Goal: Transaction & Acquisition: Purchase product/service

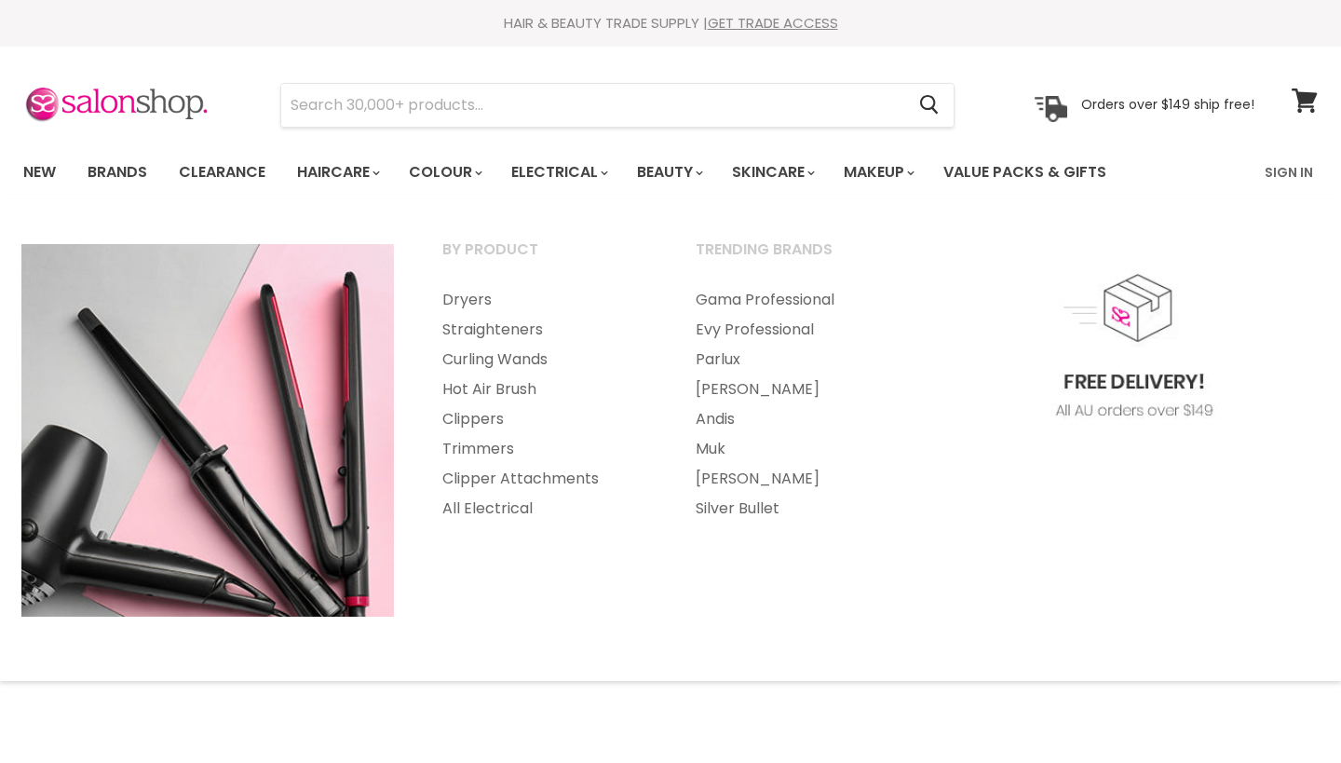
select select "manual"
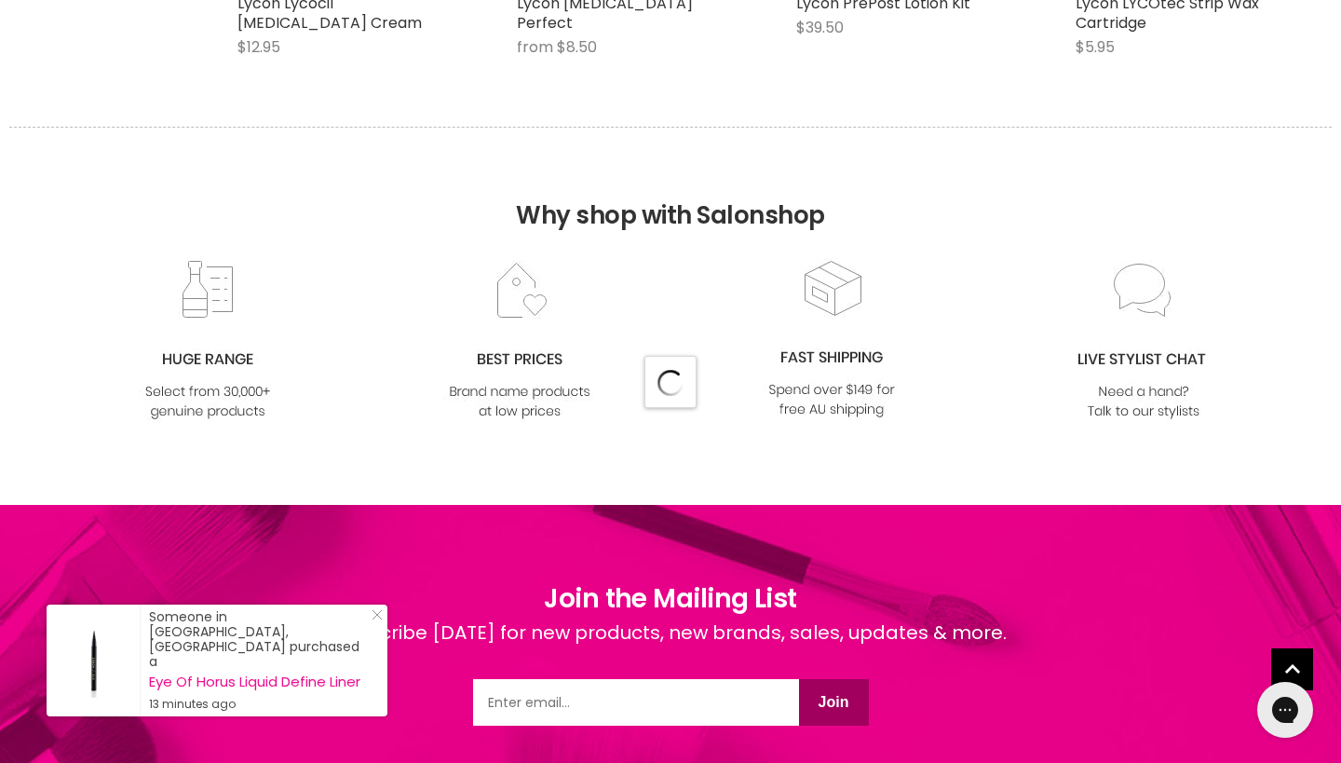
select select "manual"
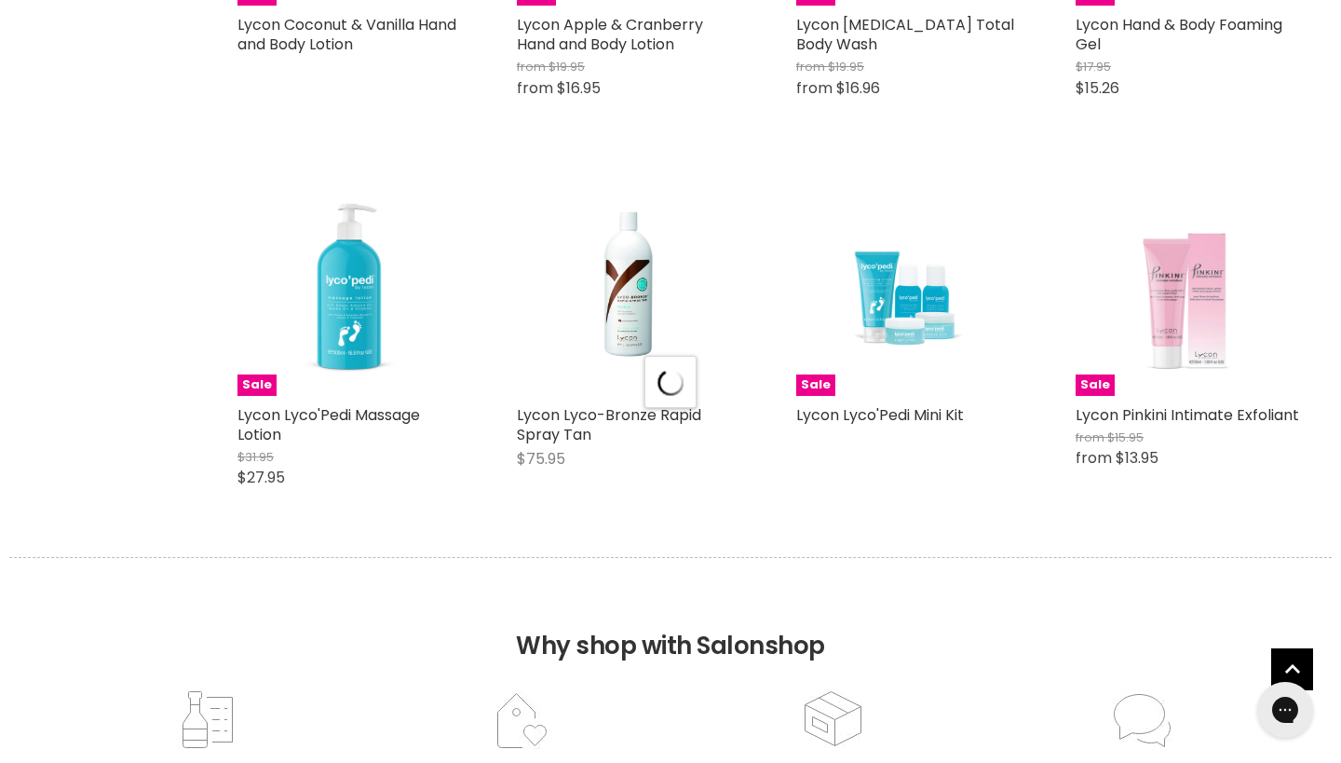
select select "manual"
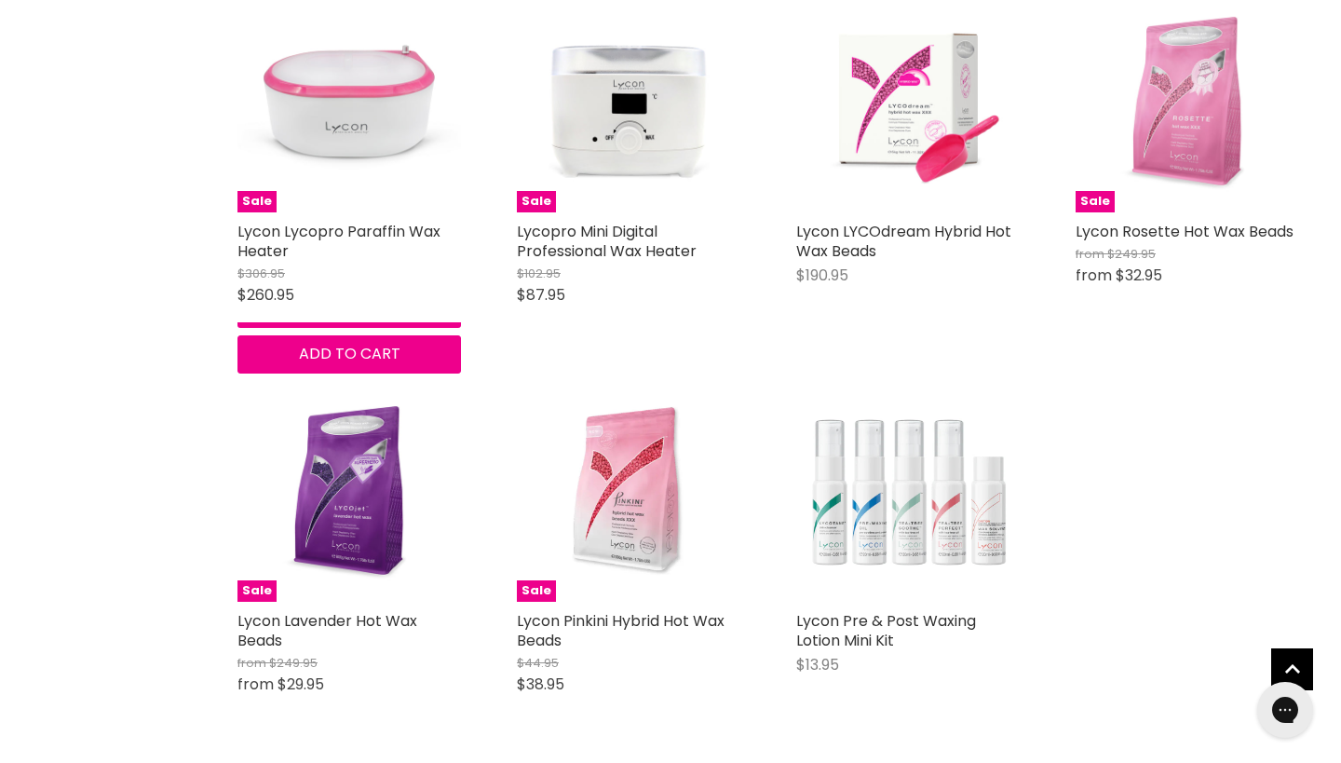
scroll to position [9883, 0]
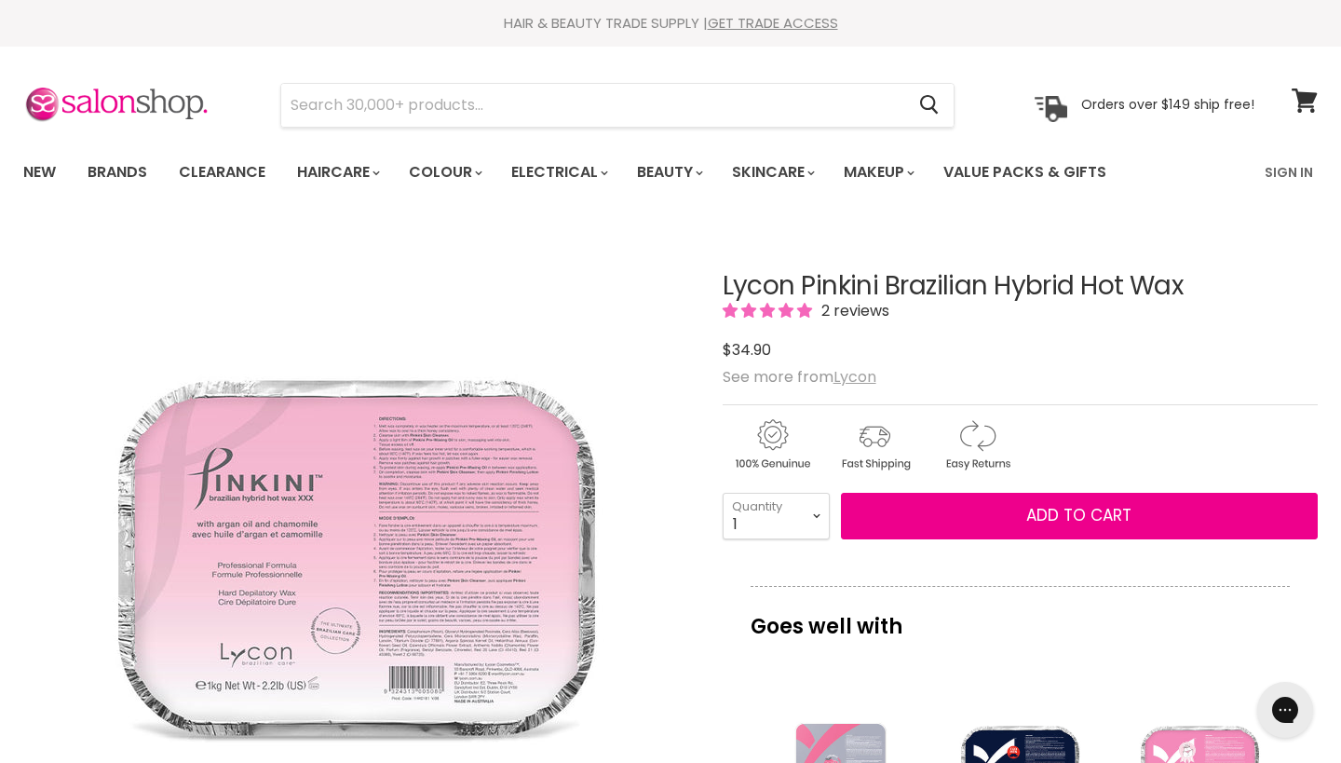
click at [872, 381] on u "Lycon" at bounding box center [855, 376] width 43 height 21
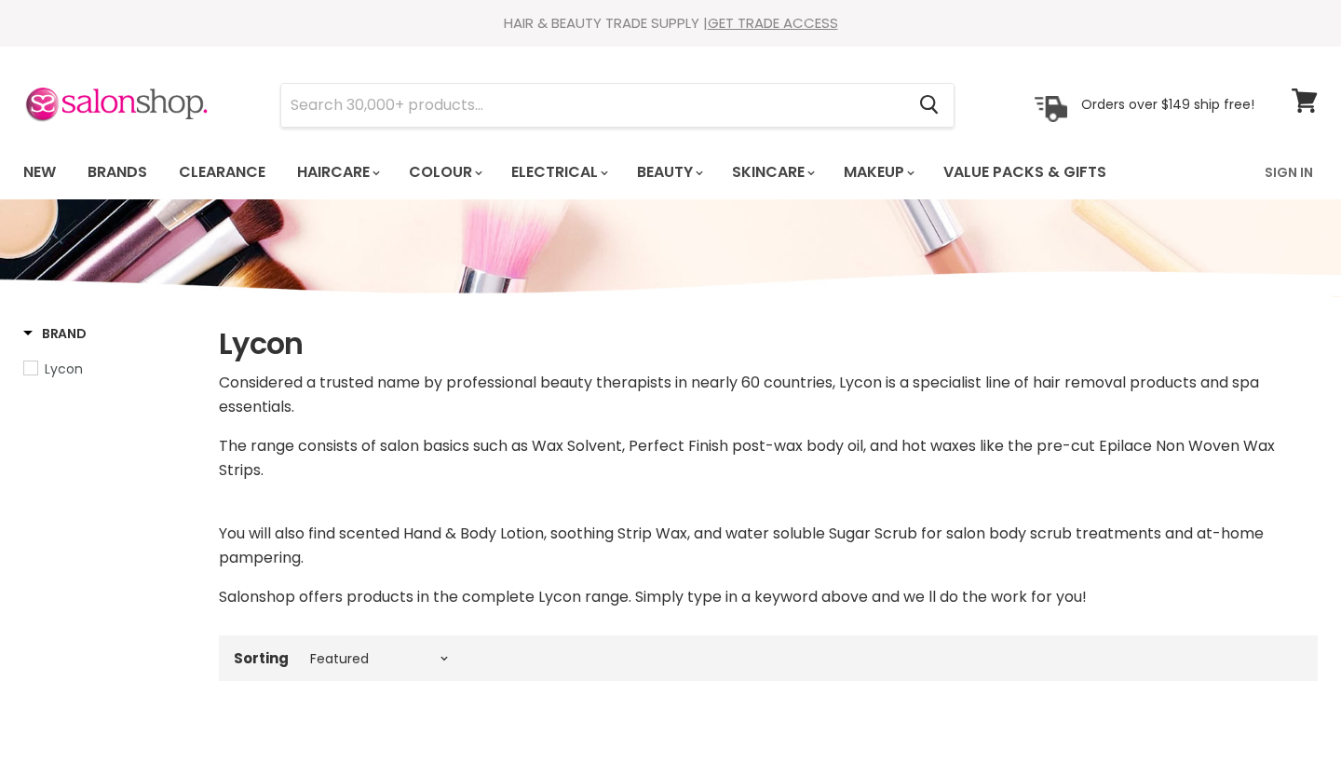
select select "manual"
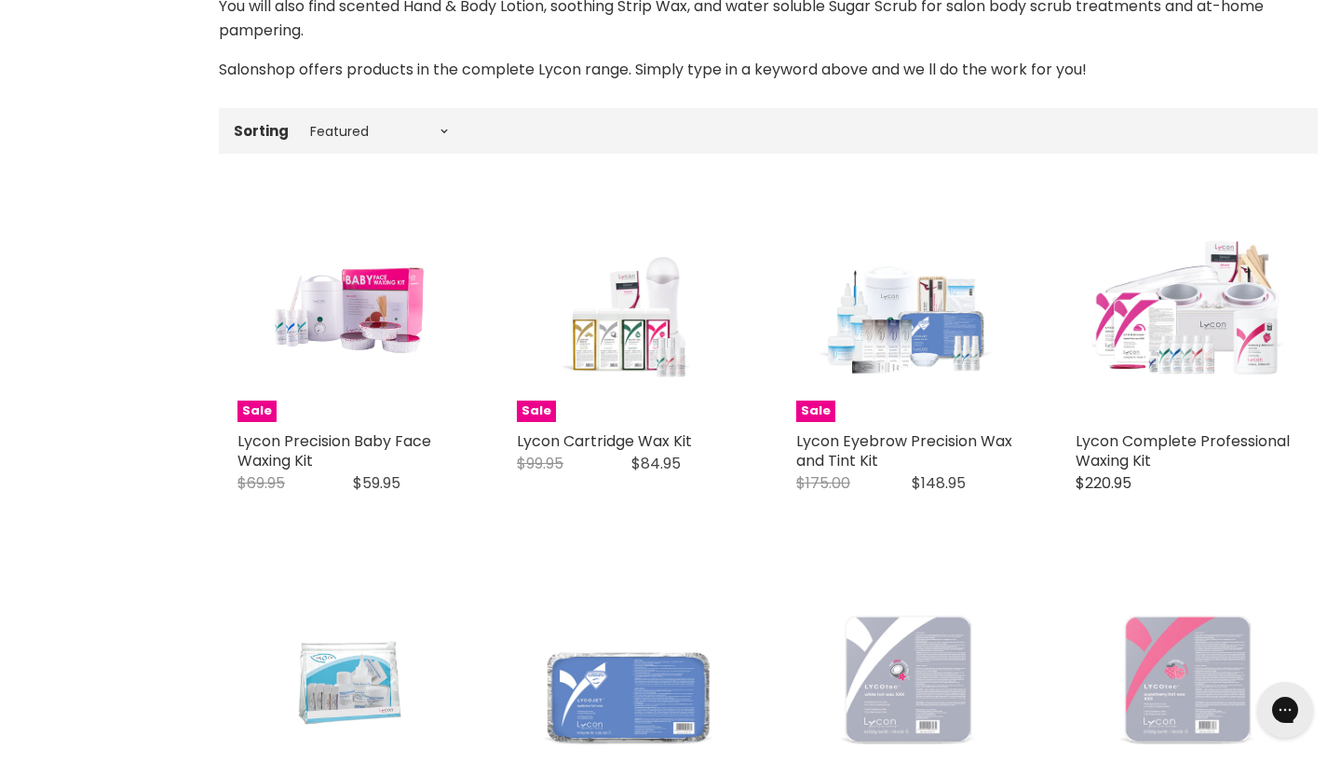
scroll to position [559, 0]
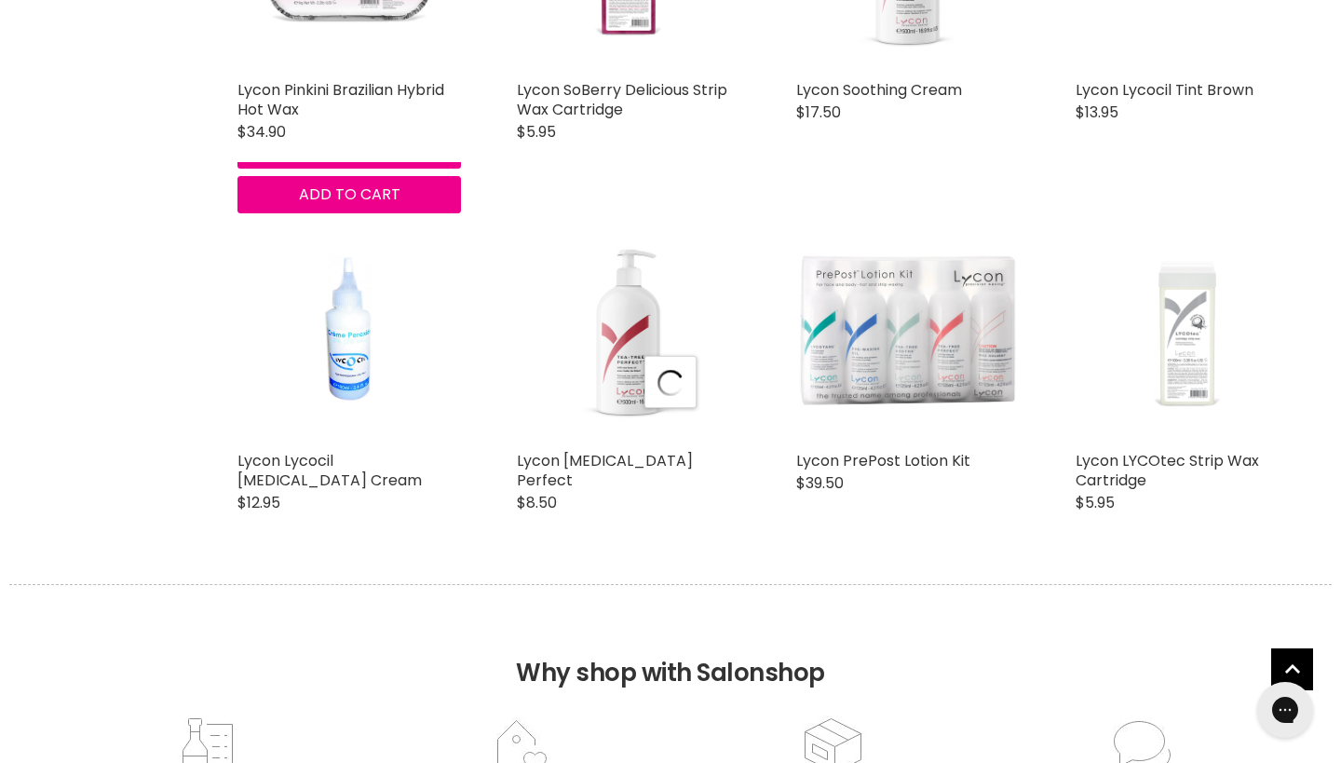
select select "manual"
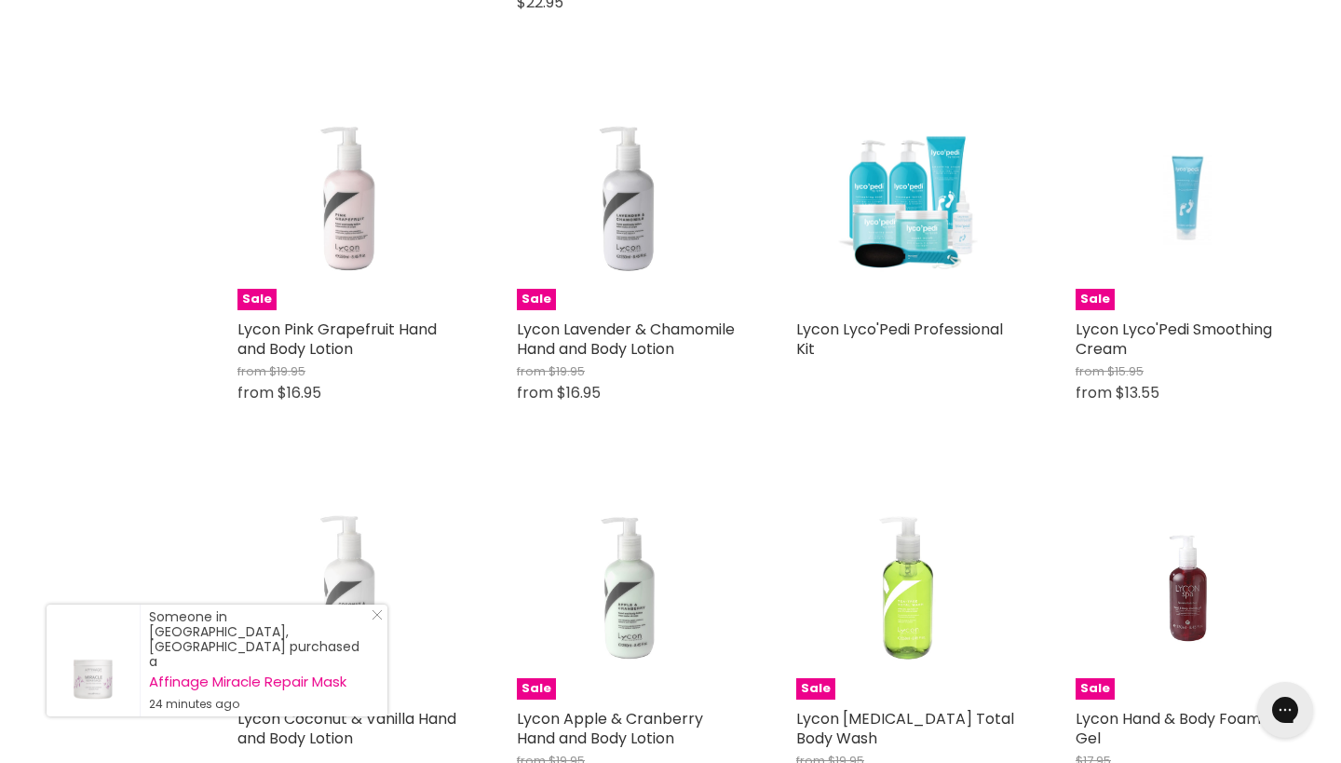
scroll to position [8603, 1]
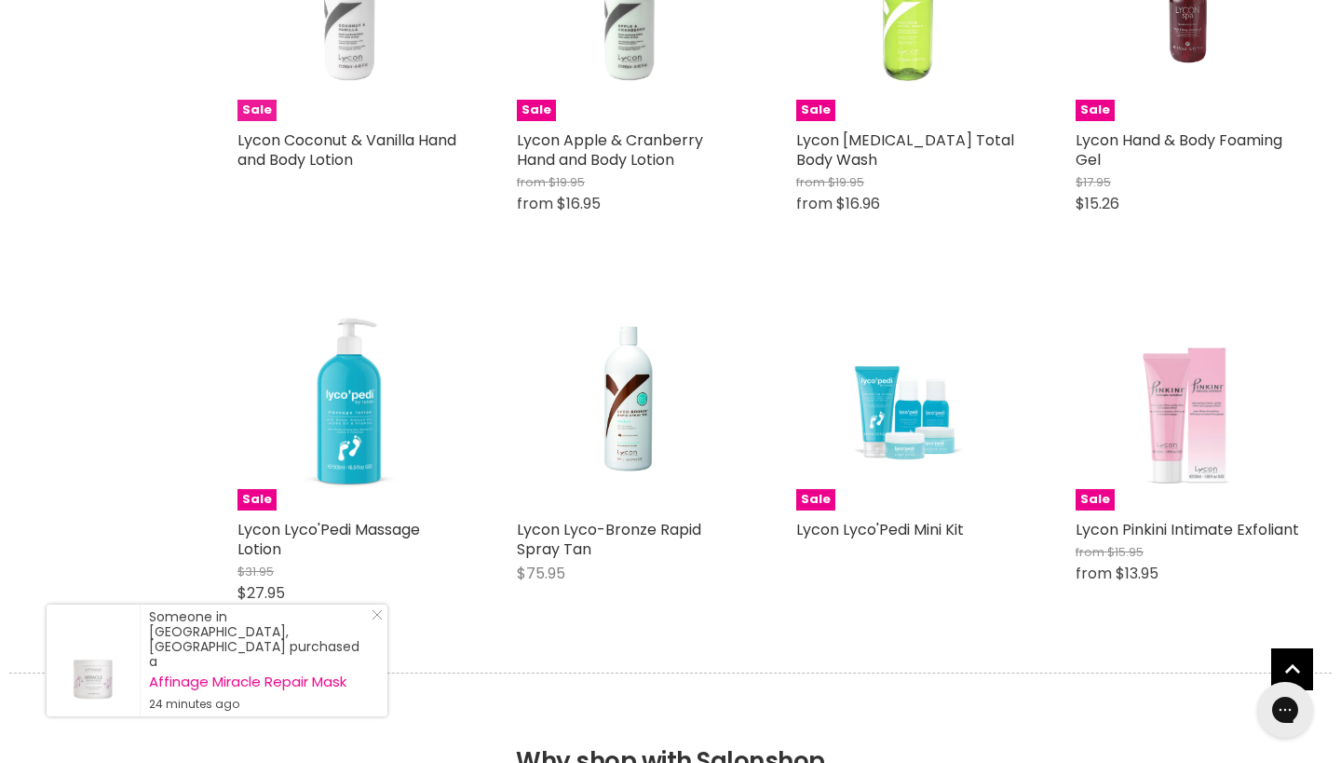
select select "manual"
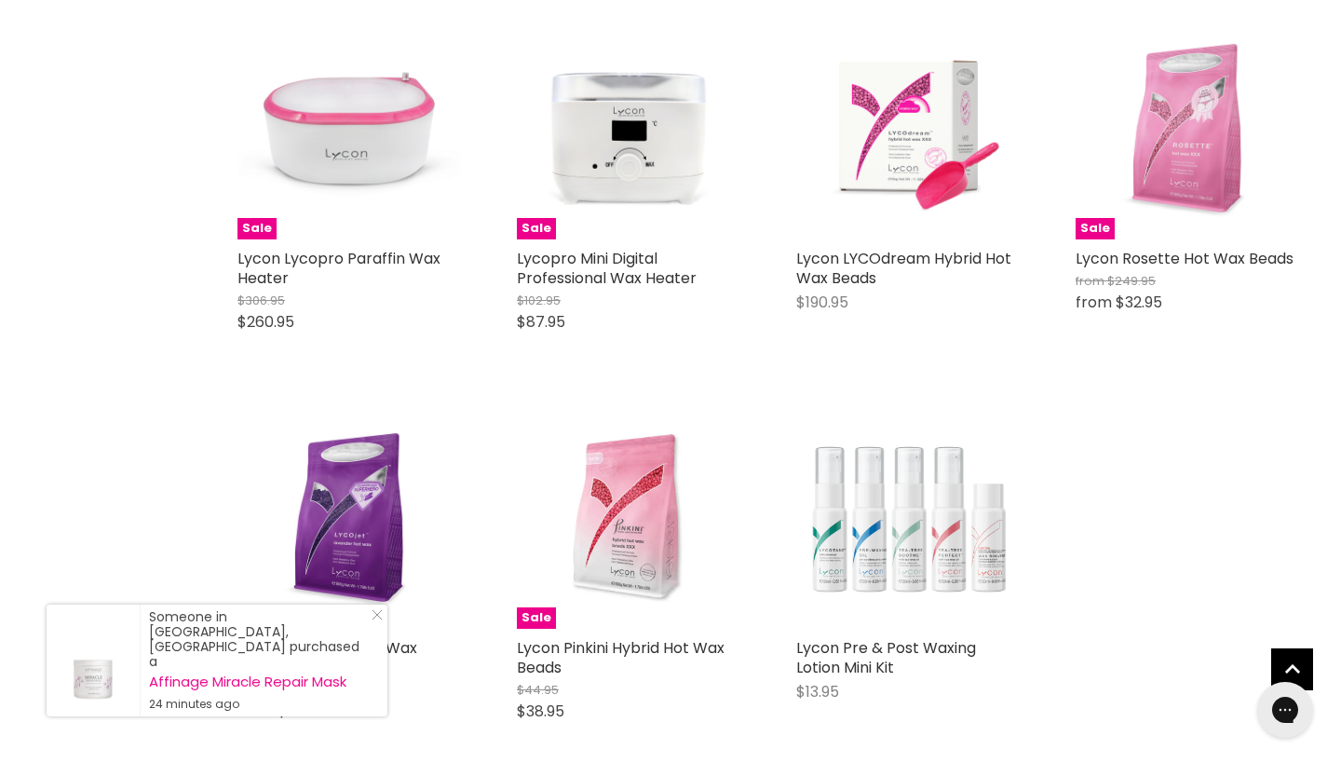
scroll to position [9793, 0]
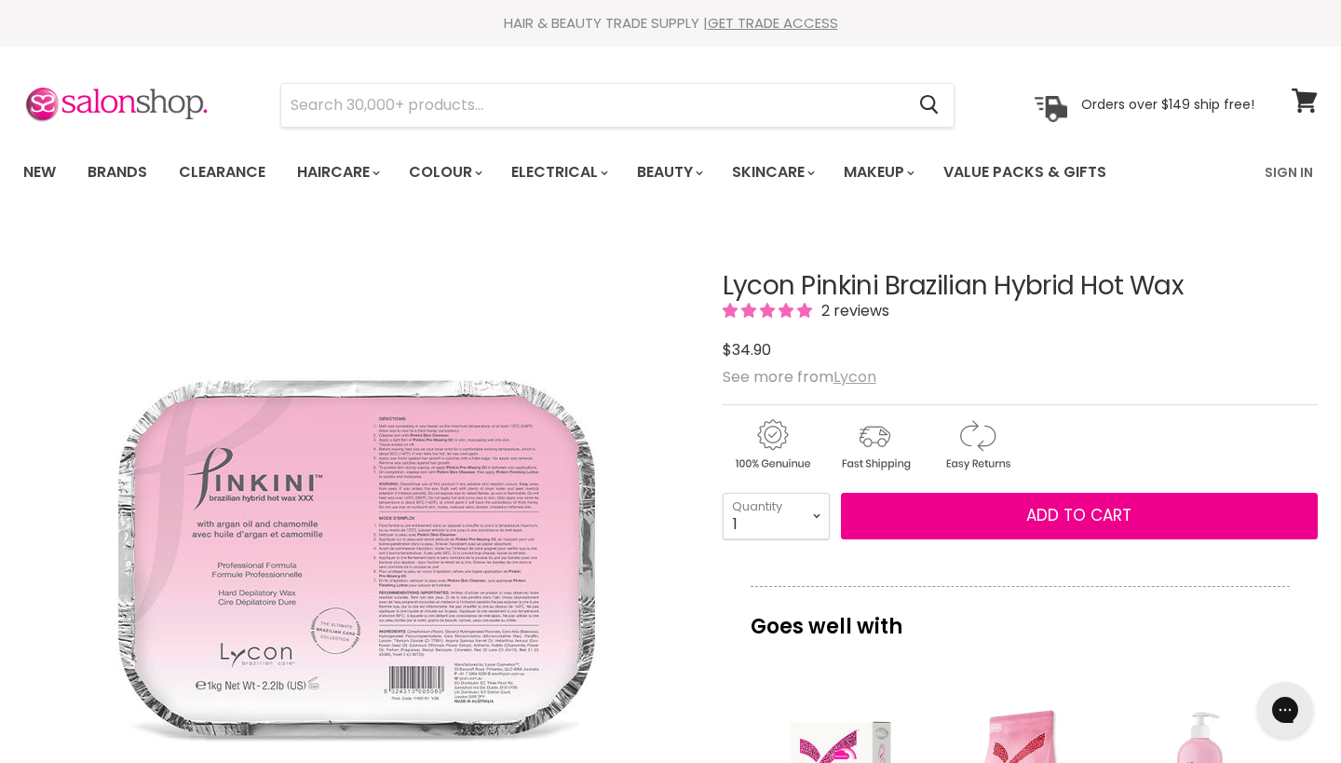
click at [868, 374] on u "Lycon" at bounding box center [855, 376] width 43 height 21
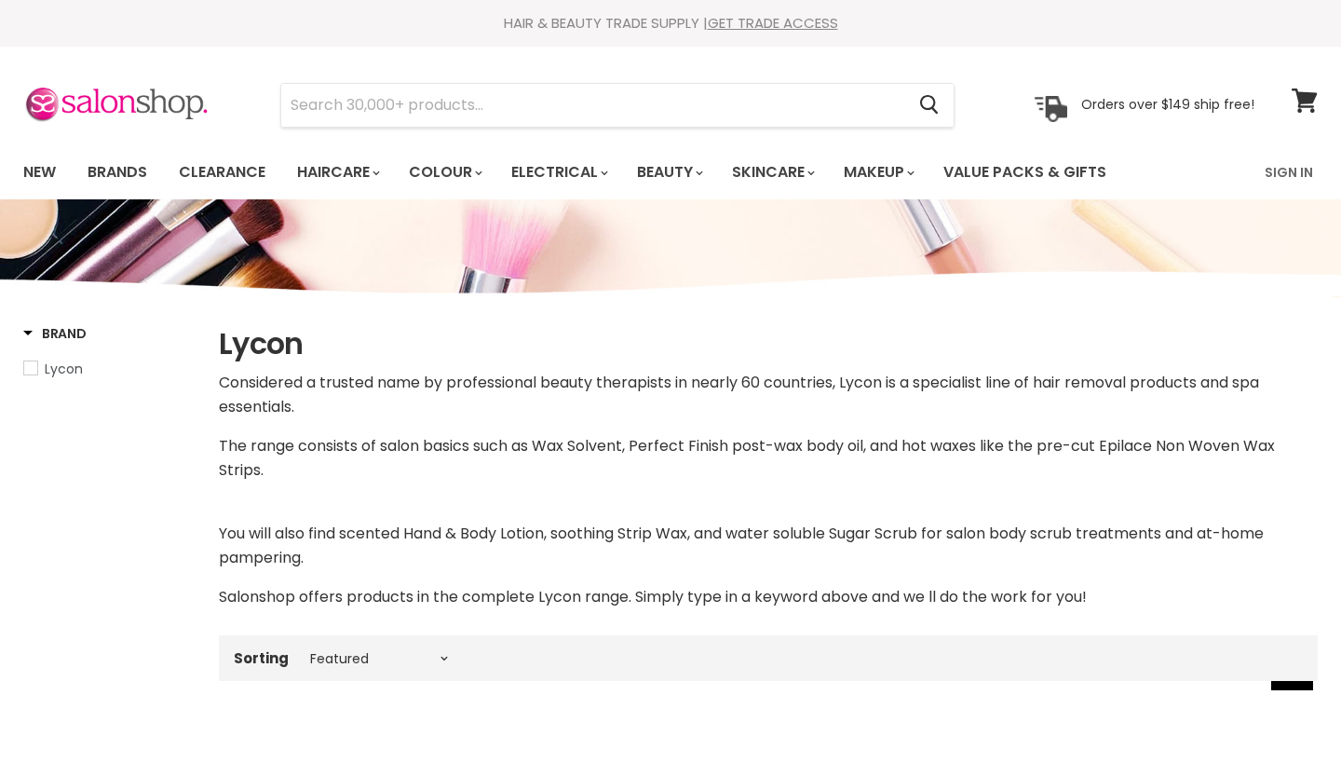
select select "manual"
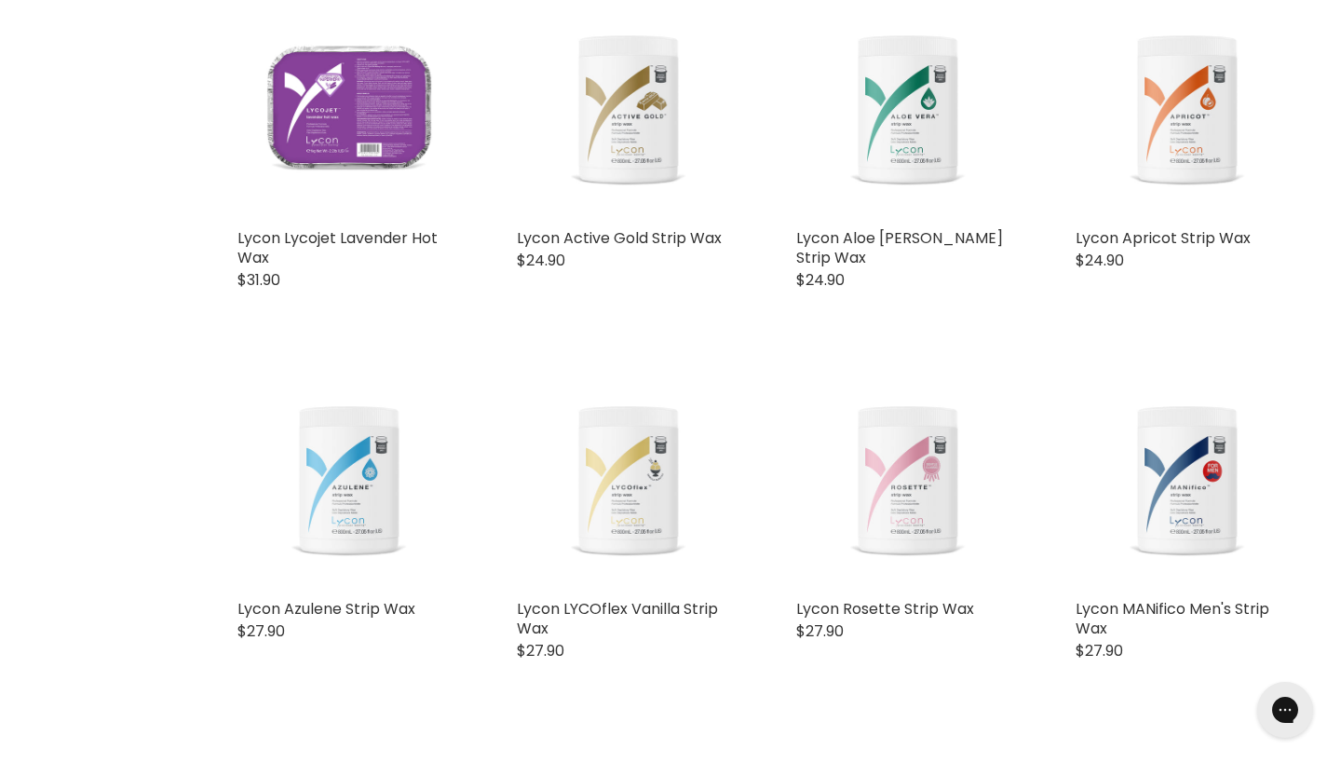
scroll to position [2816, 0]
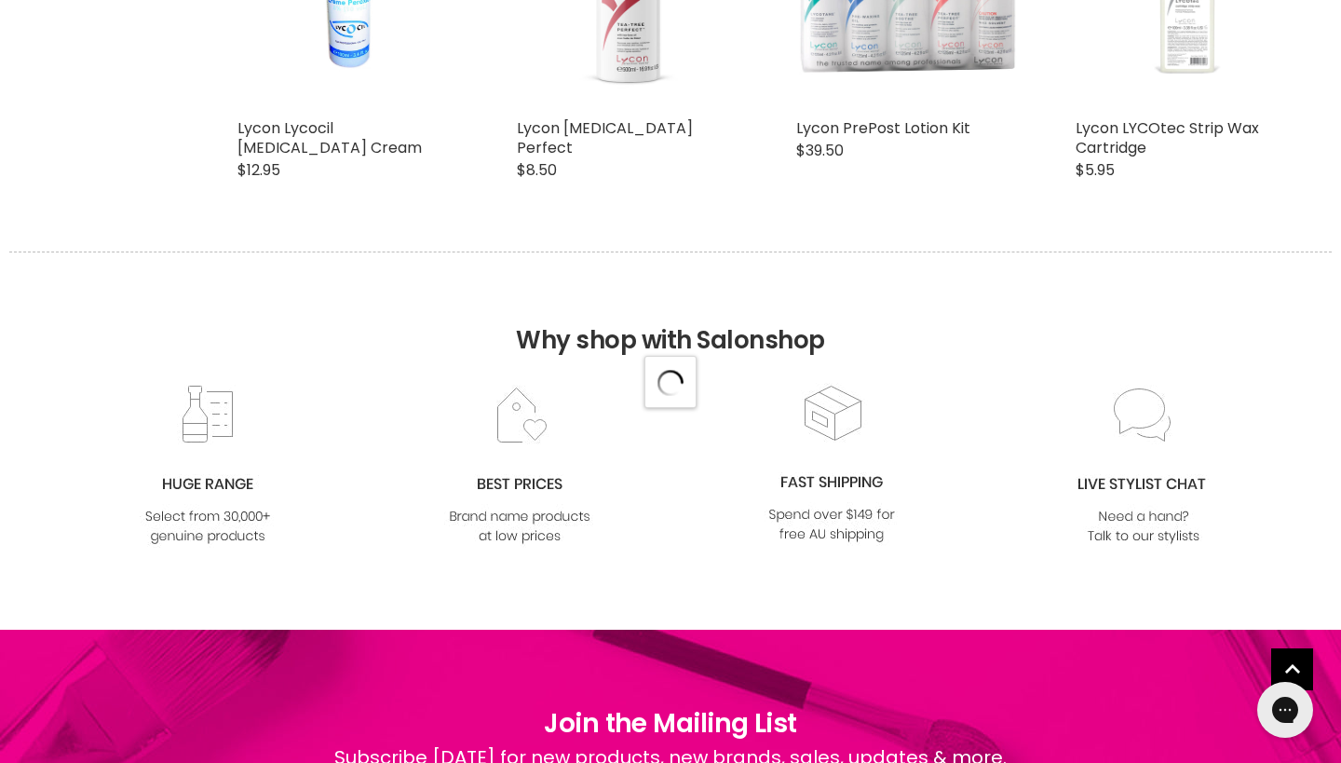
select select "manual"
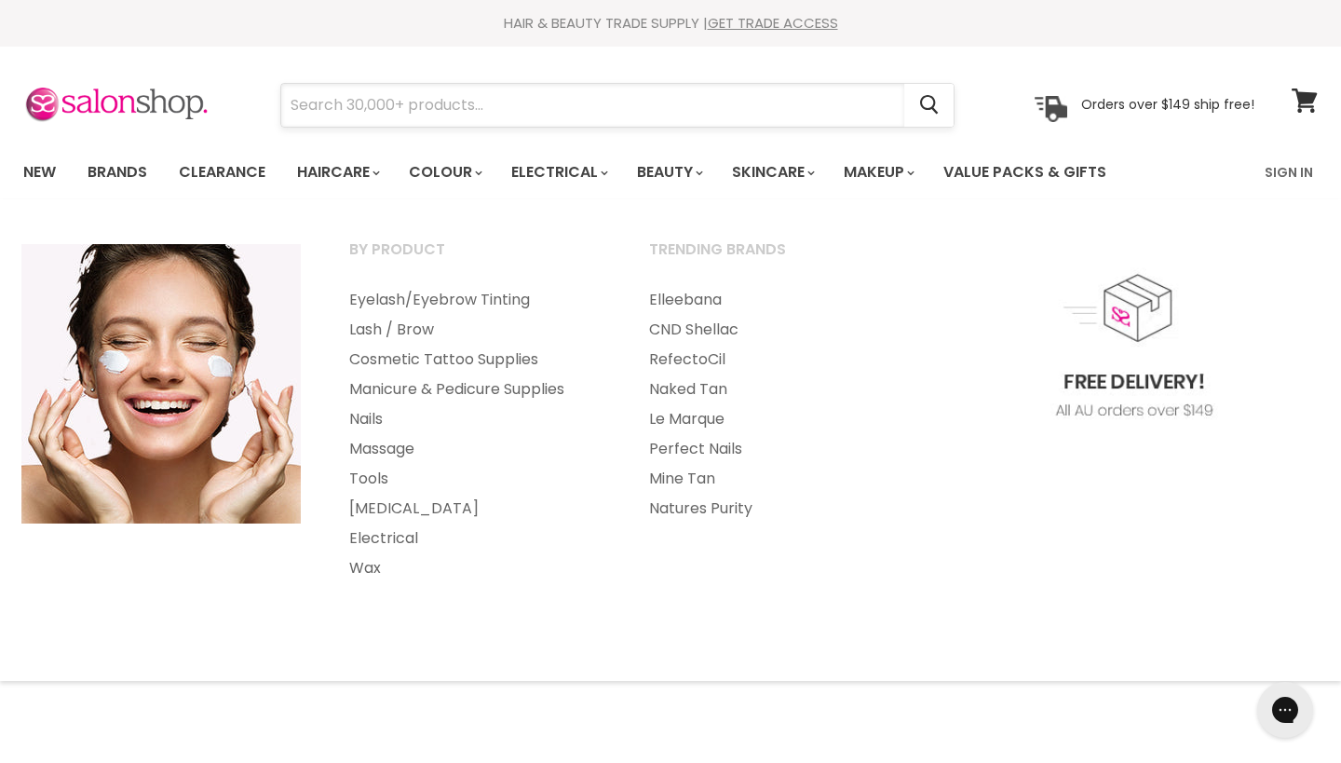
click at [658, 115] on input "Search" at bounding box center [592, 105] width 623 height 43
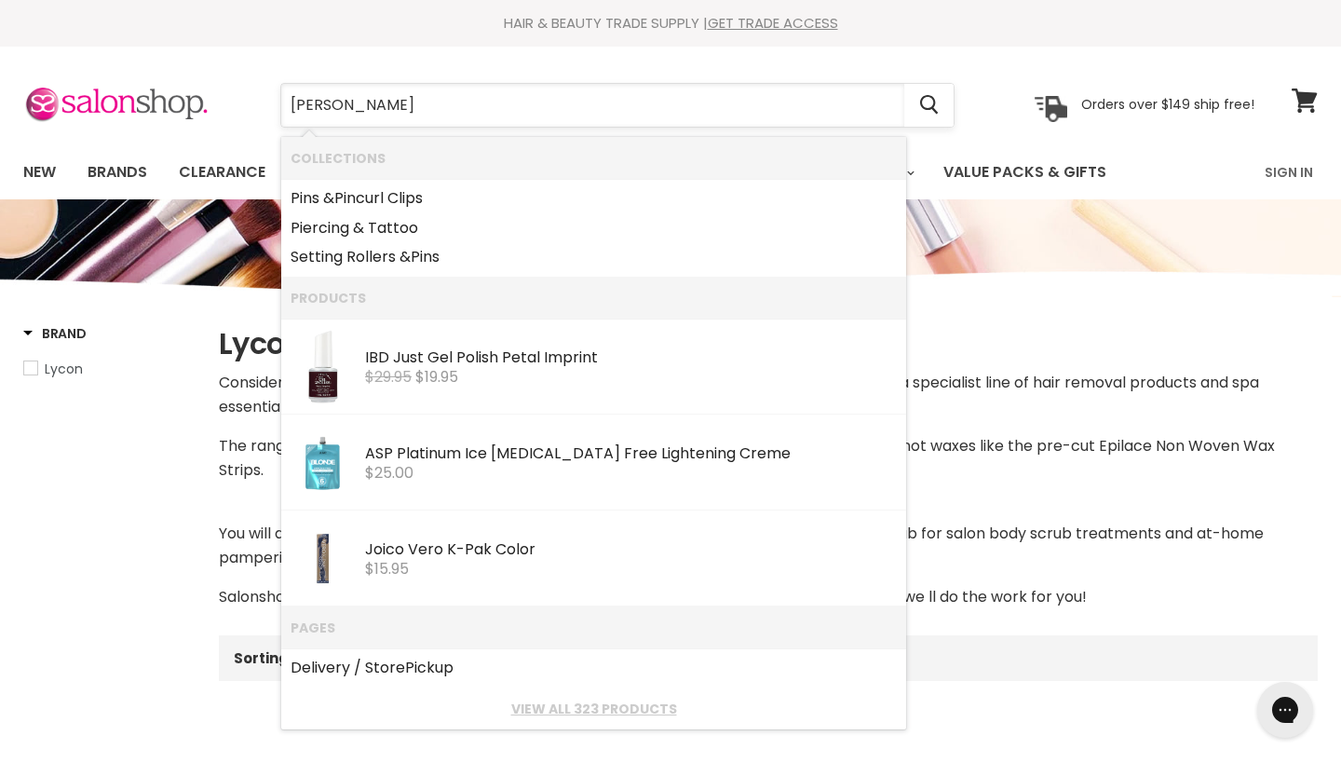
type input "pinkini"
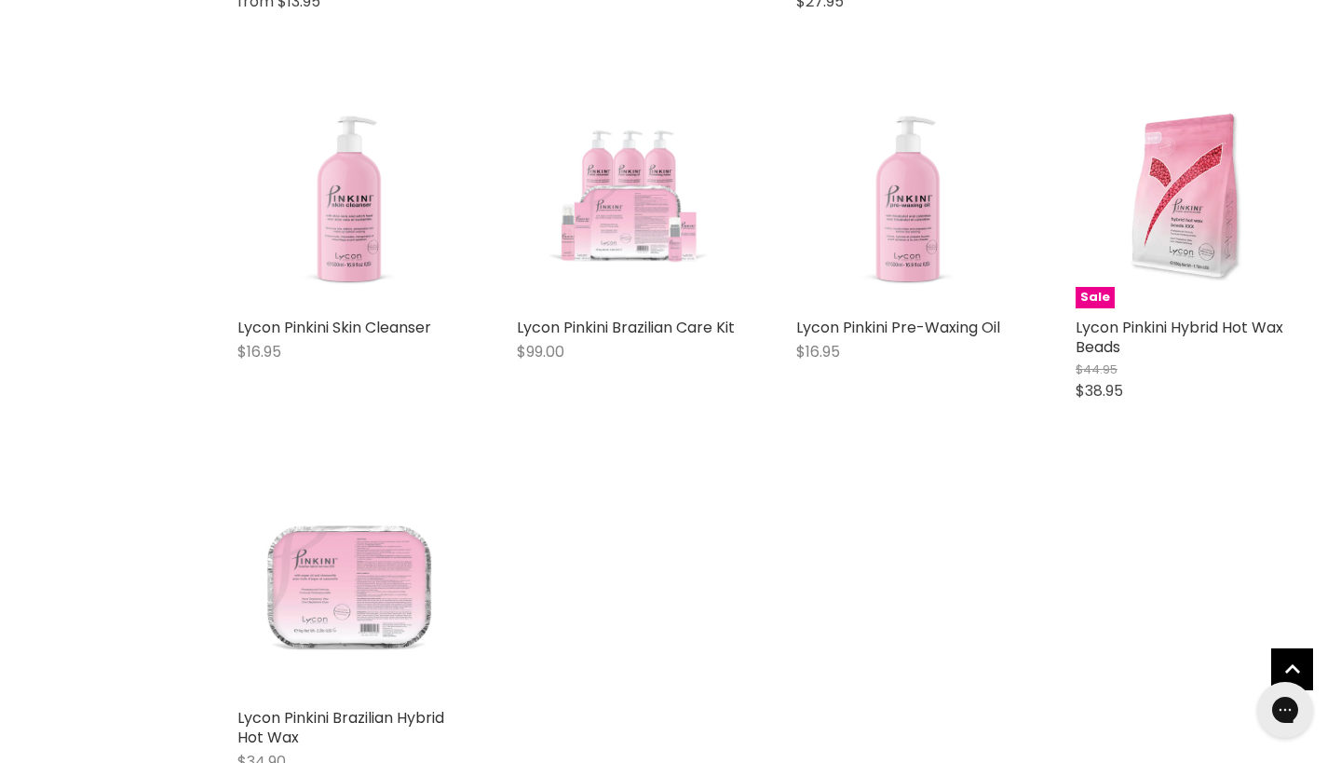
scroll to position [706, 0]
